Goal: Task Accomplishment & Management: Manage account settings

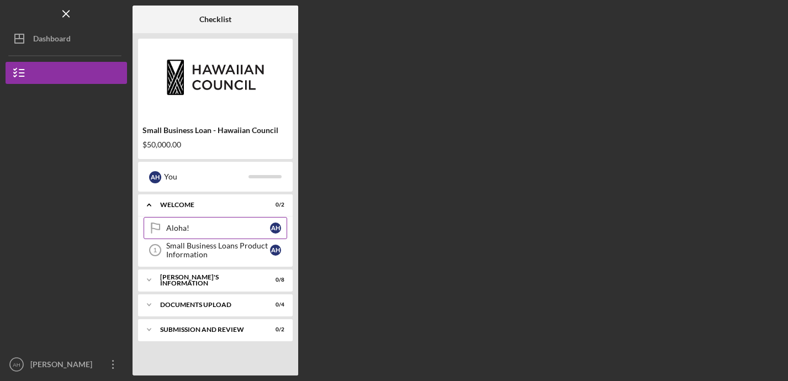
click at [215, 225] on div "Aloha!" at bounding box center [218, 228] width 104 height 9
